Goal: Check status: Check status

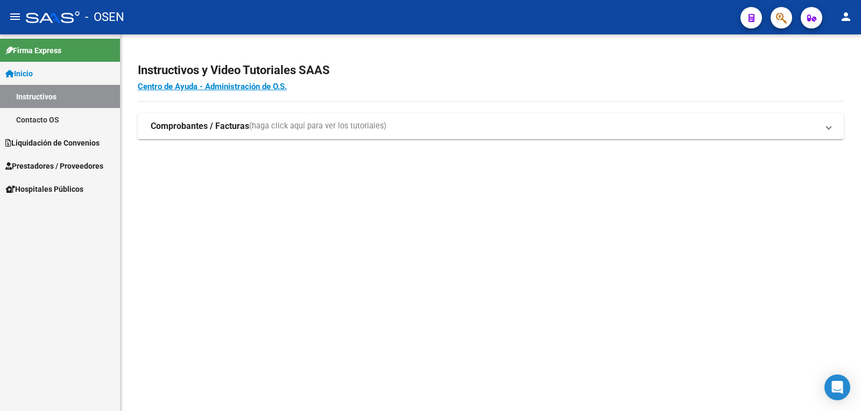
click at [83, 139] on span "Liquidación de Convenios" at bounding box center [52, 143] width 94 height 12
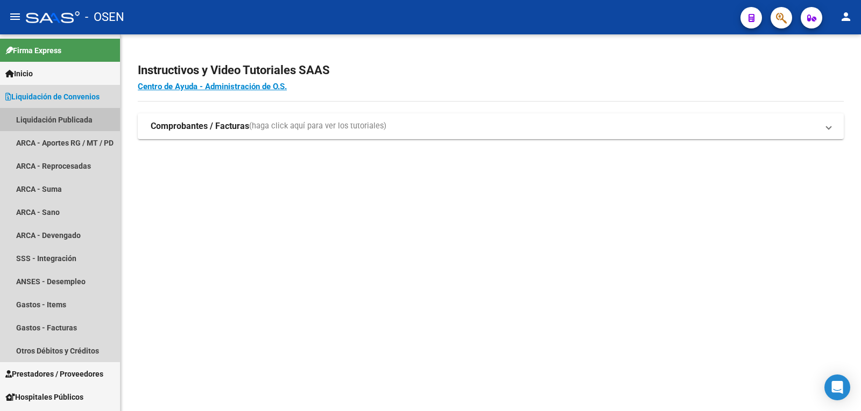
click at [61, 113] on link "Liquidación Publicada" at bounding box center [60, 119] width 120 height 23
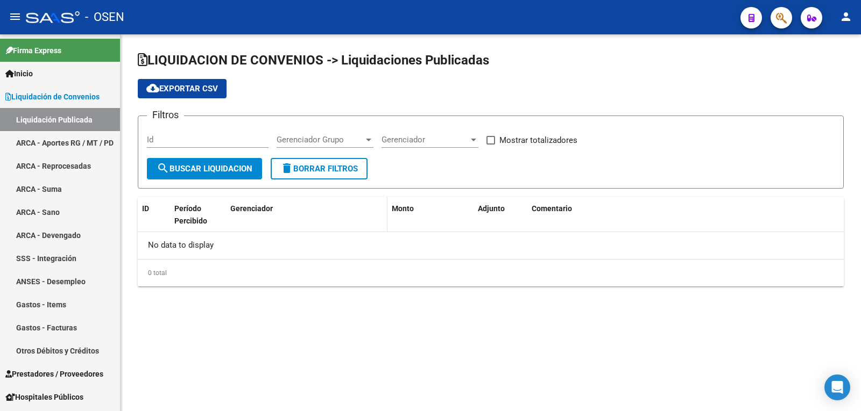
checkbox input "true"
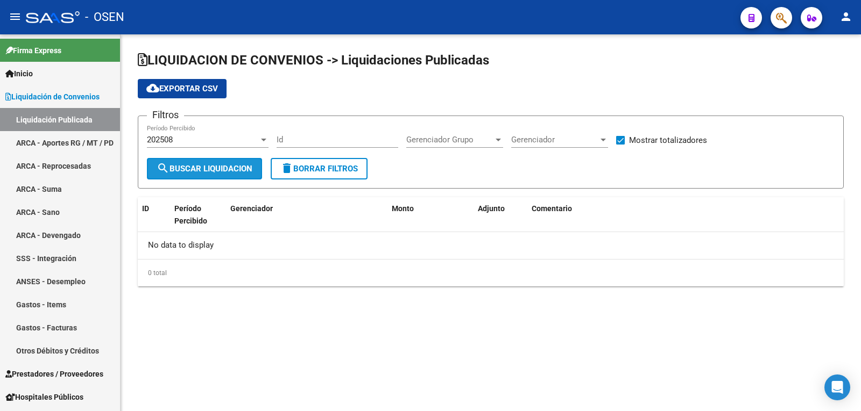
click at [224, 169] on span "search Buscar Liquidacion" at bounding box center [205, 169] width 96 height 10
click at [207, 135] on div "202508" at bounding box center [203, 140] width 112 height 10
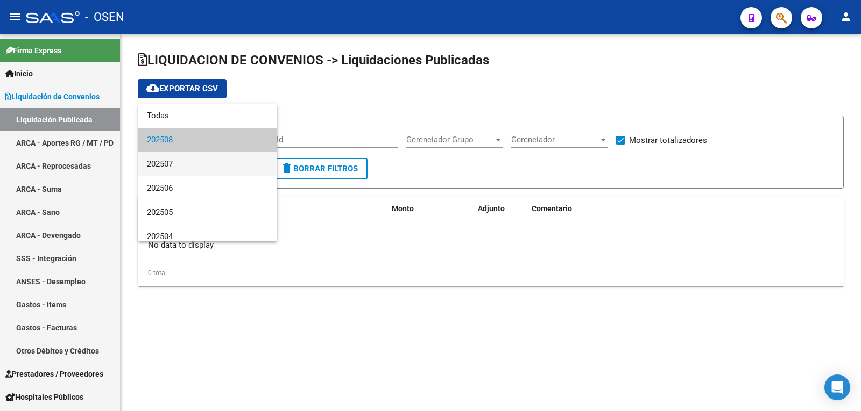
click at [207, 159] on span "202507" at bounding box center [208, 164] width 122 height 24
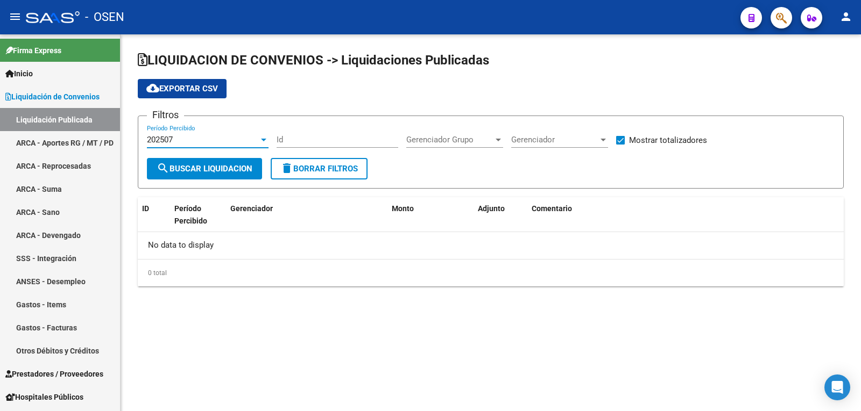
click at [207, 159] on button "search Buscar Liquidacion" at bounding box center [204, 169] width 115 height 22
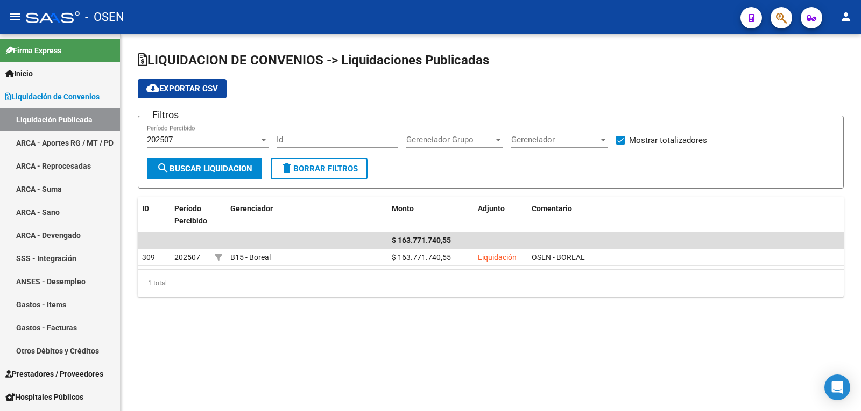
click at [206, 140] on div "202507" at bounding box center [203, 140] width 112 height 10
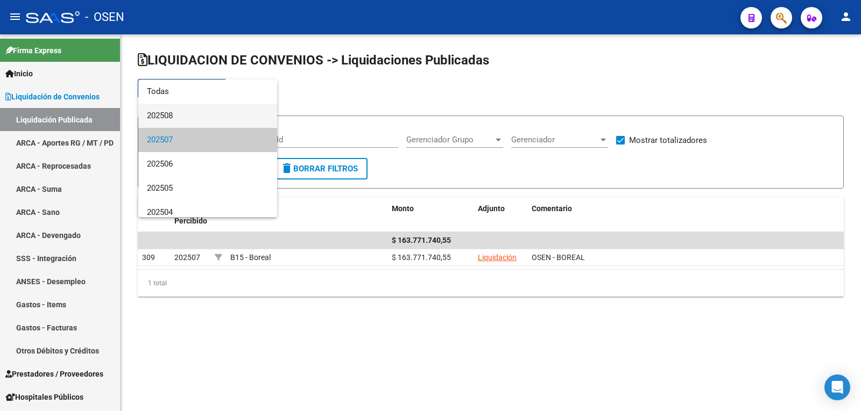
click at [188, 118] on span "202508" at bounding box center [208, 116] width 122 height 24
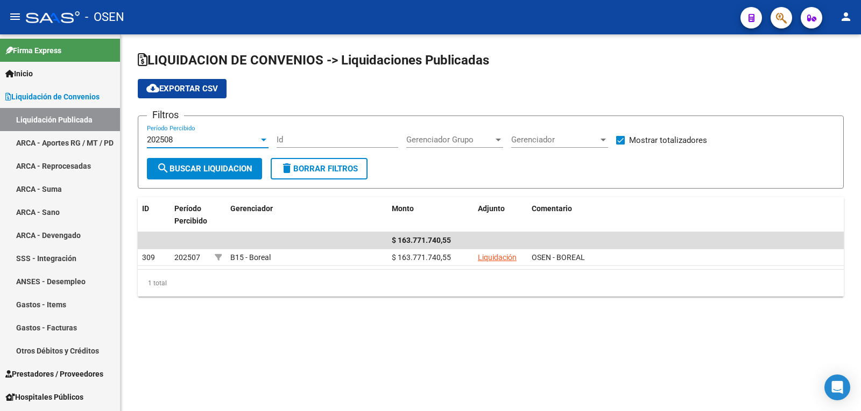
click at [208, 164] on span "search Buscar Liquidacion" at bounding box center [205, 169] width 96 height 10
